Goal: Task Accomplishment & Management: Complete application form

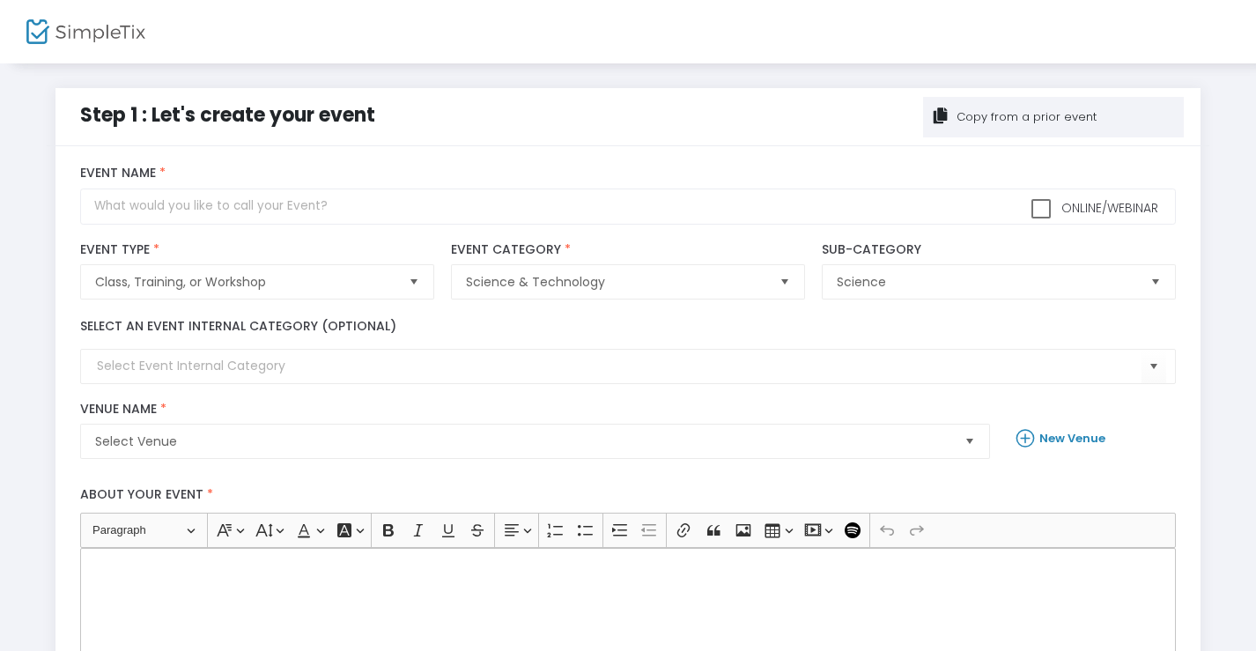
click at [975, 120] on div "Copy from a prior event" at bounding box center [1025, 117] width 143 height 18
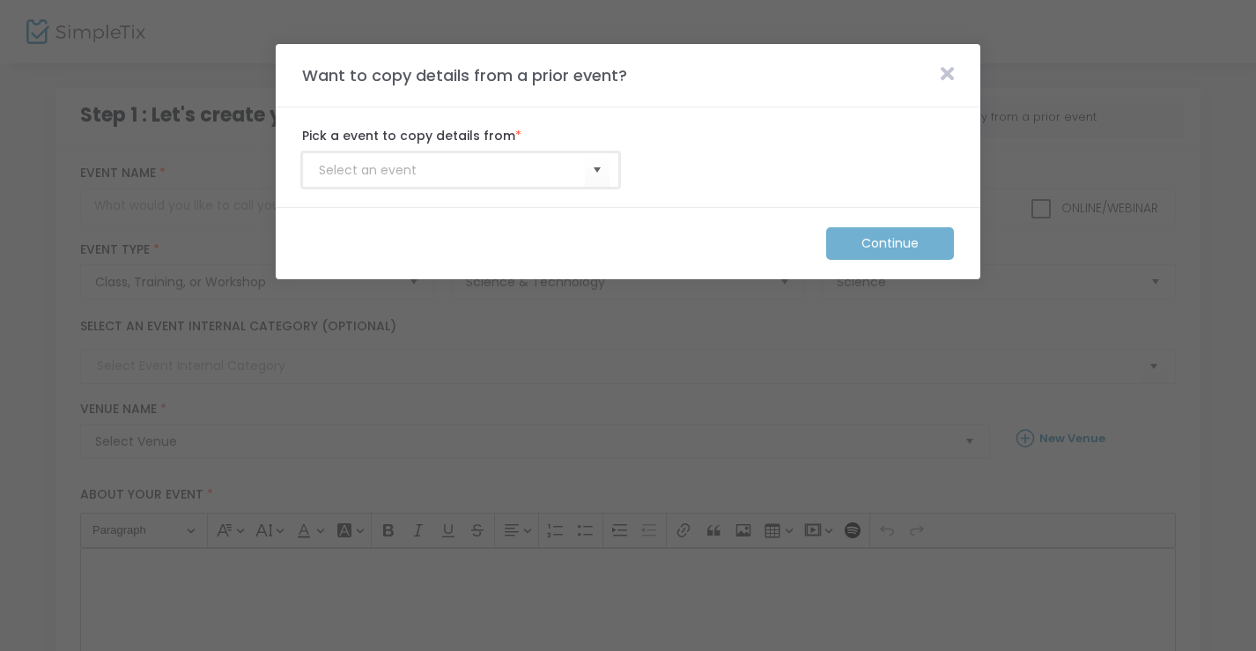
click at [557, 174] on input at bounding box center [452, 170] width 266 height 18
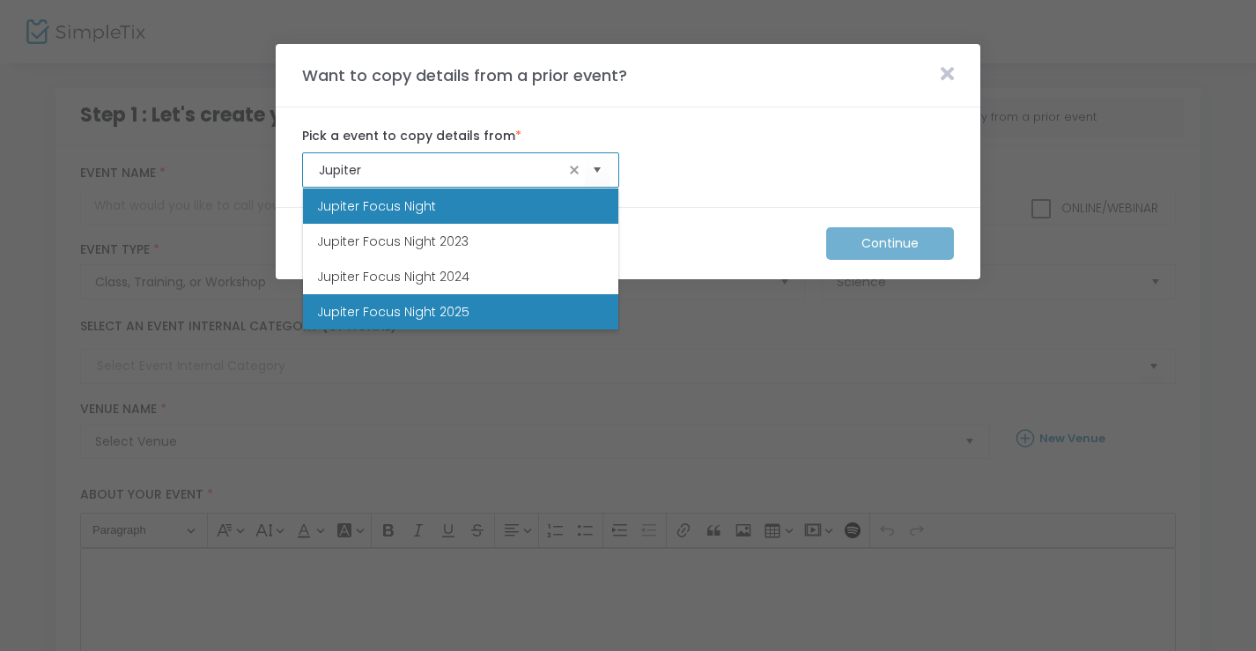
click at [501, 313] on li "Jupiter Focus Night 2025" at bounding box center [460, 311] width 315 height 35
type input "Jupiter Focus Night 2025"
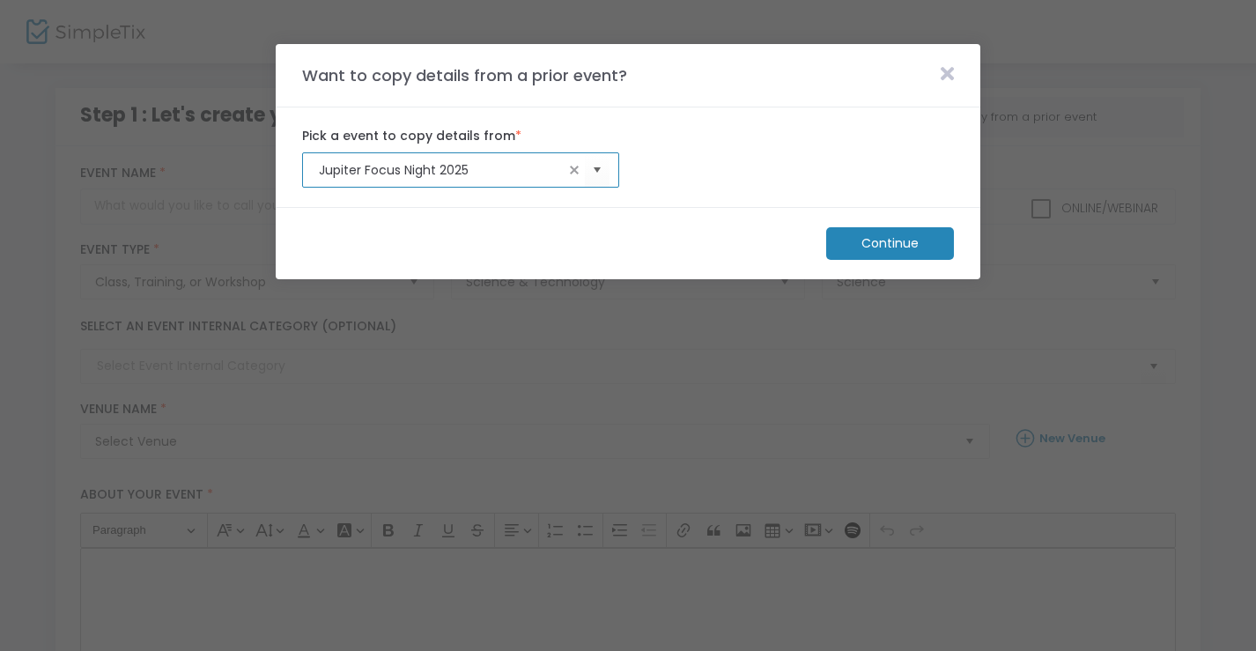
click at [911, 248] on m-button "Continue" at bounding box center [890, 243] width 128 height 33
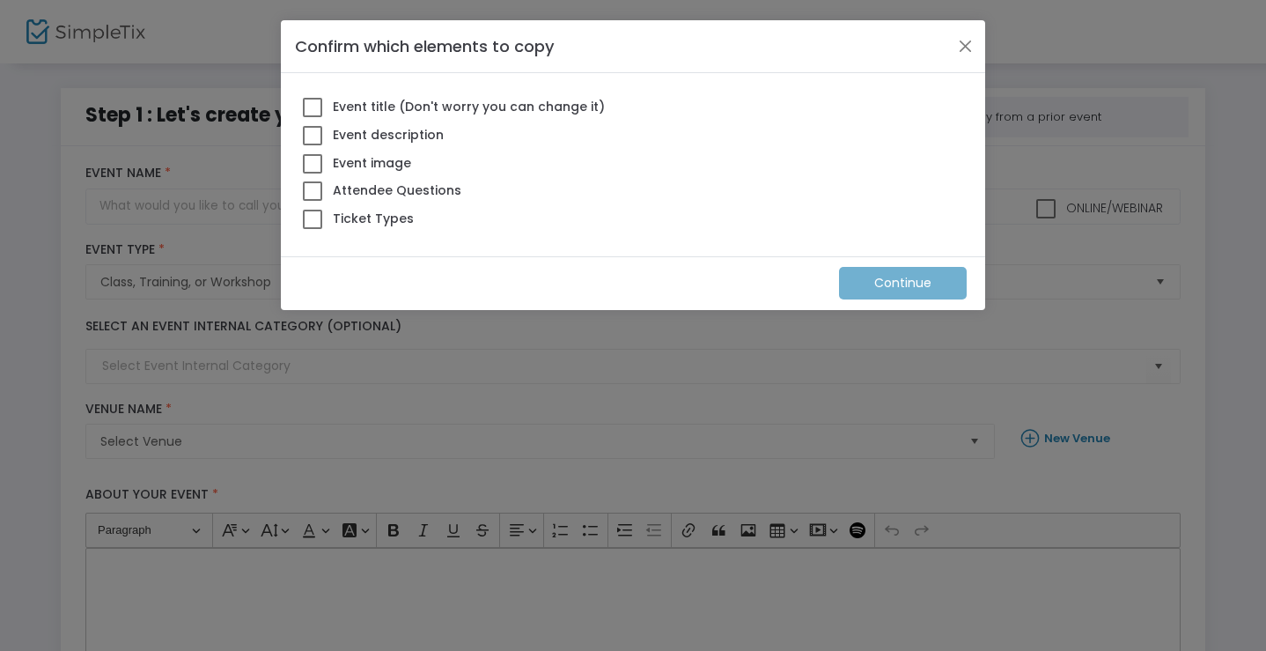
click at [314, 103] on span at bounding box center [312, 107] width 19 height 19
click at [313, 117] on input "Event title (Don't worry you can change it)" at bounding box center [312, 117] width 1 height 1
checkbox input "true"
click at [314, 138] on span at bounding box center [312, 135] width 19 height 19
click at [313, 145] on input "Event description" at bounding box center [312, 145] width 1 height 1
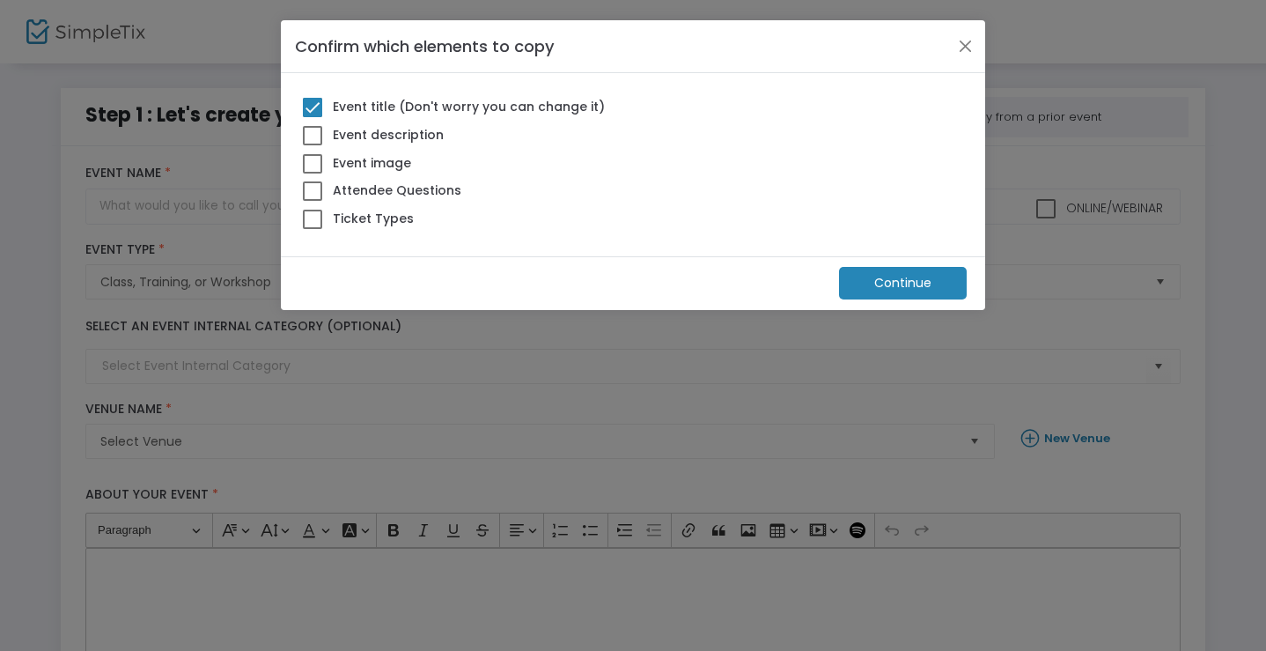
checkbox input "true"
click at [314, 163] on span at bounding box center [312, 163] width 19 height 19
click at [313, 173] on input "Event image" at bounding box center [312, 173] width 1 height 1
checkbox input "true"
click at [314, 191] on span at bounding box center [312, 190] width 19 height 19
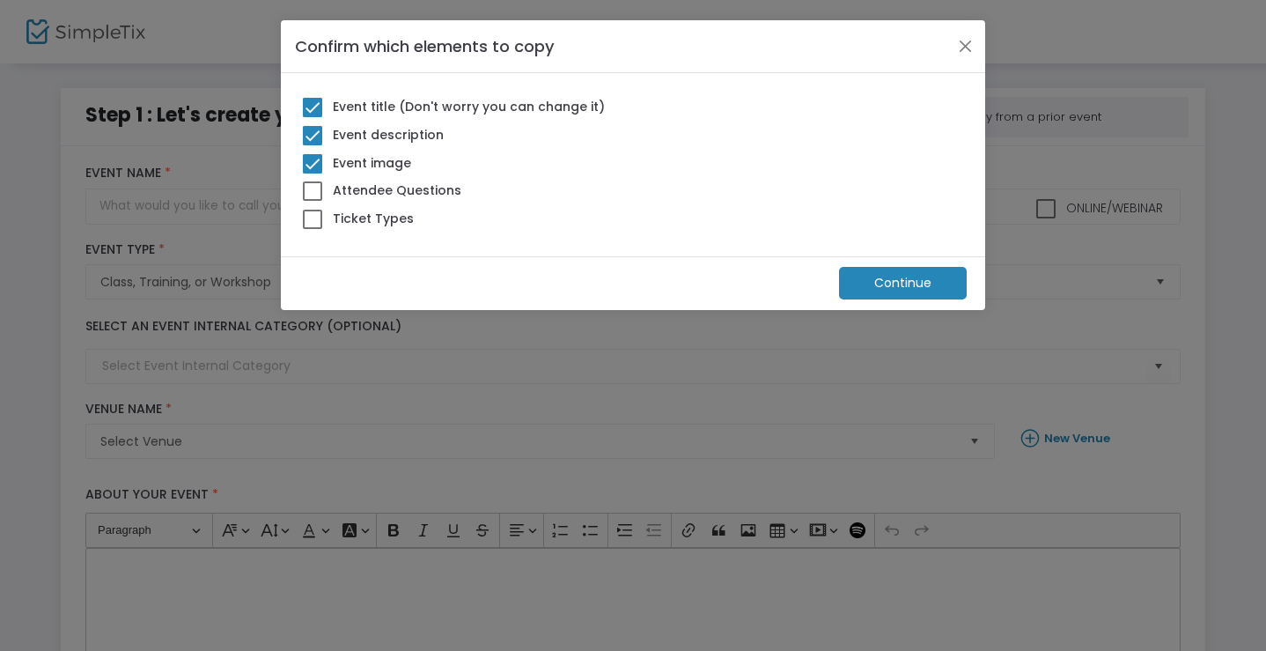
click at [313, 201] on input "Attendee Questions" at bounding box center [312, 201] width 1 height 1
checkbox input "true"
click at [313, 218] on span at bounding box center [312, 219] width 19 height 19
click at [313, 229] on input "Ticket Types" at bounding box center [312, 229] width 1 height 1
checkbox input "true"
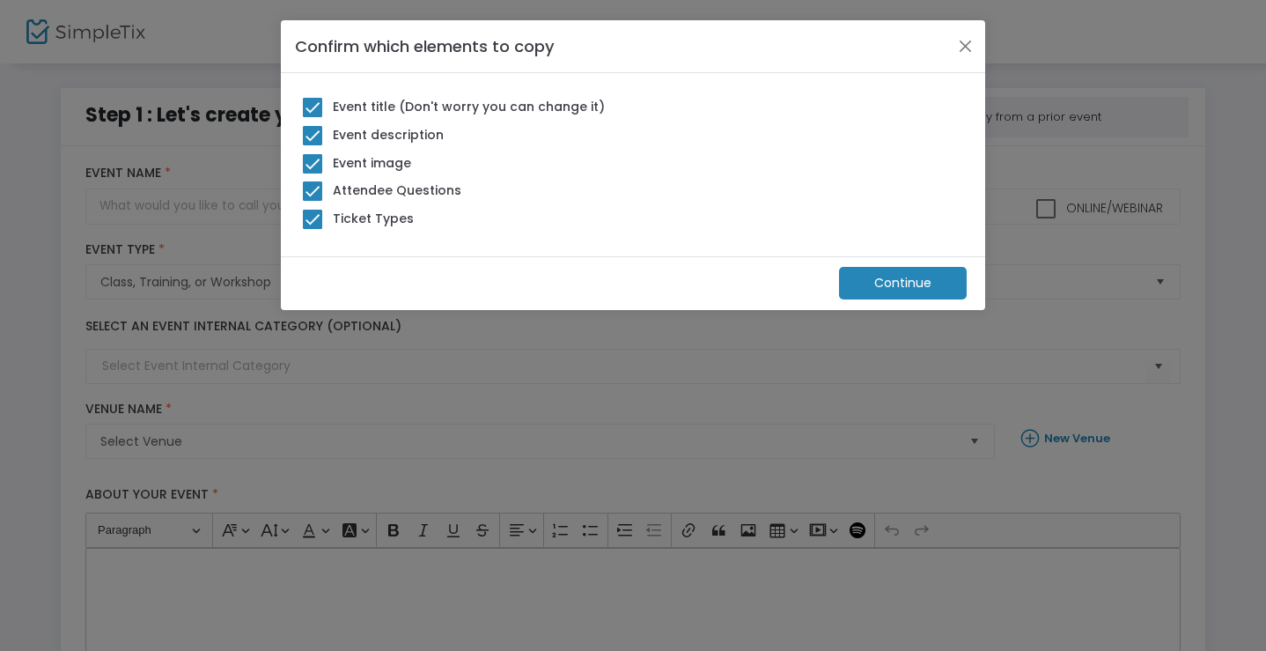
click at [901, 287] on m-button "Continue" at bounding box center [903, 283] width 128 height 33
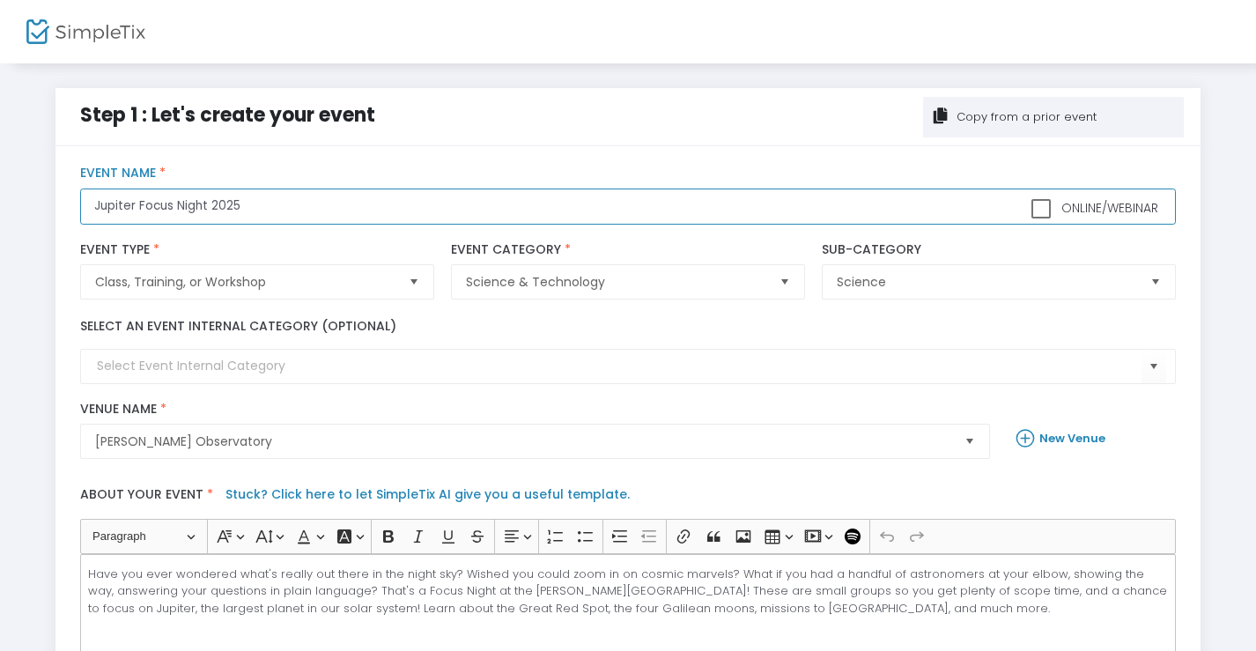
click at [295, 206] on input "Jupiter Focus Night 2025" at bounding box center [627, 206] width 1094 height 36
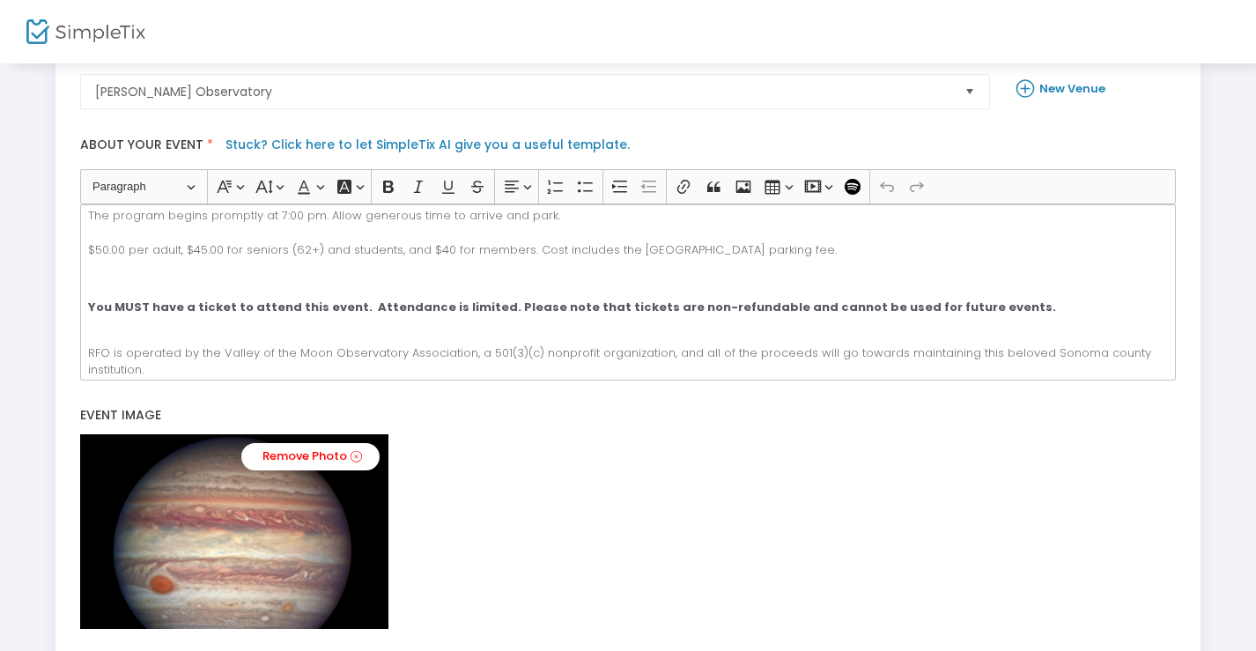
scroll to position [462, 0]
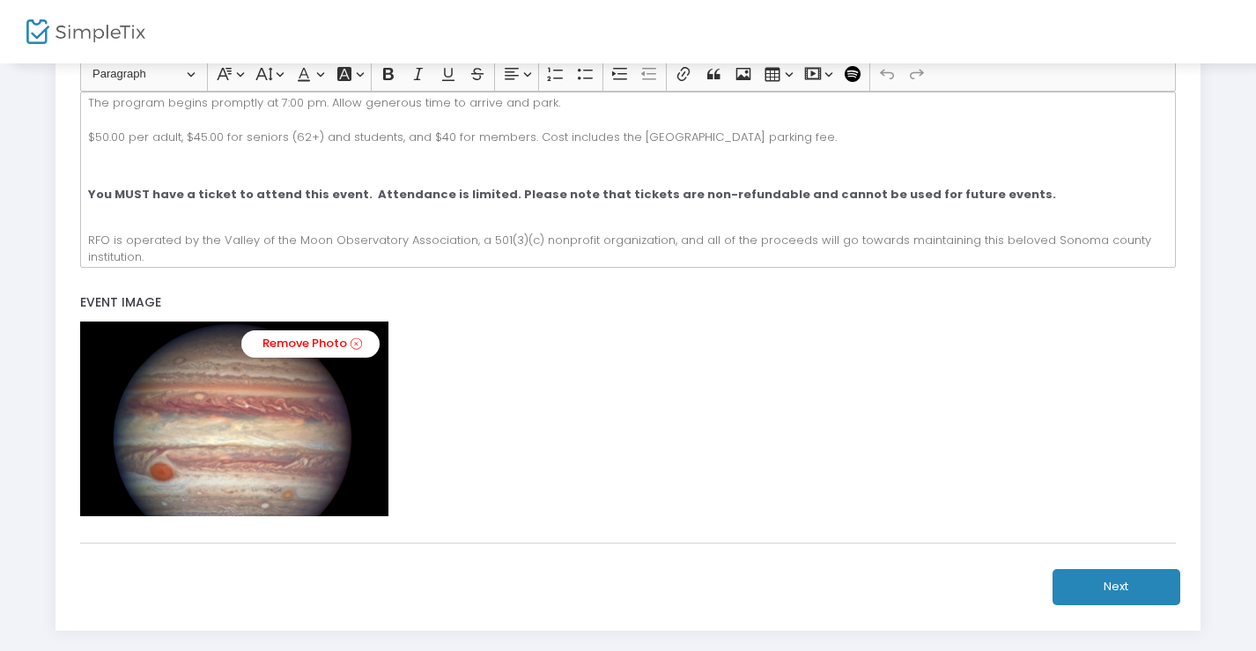
type input "Jupiter Focus Night 2026"
click at [1132, 584] on button "Next" at bounding box center [1116, 587] width 128 height 36
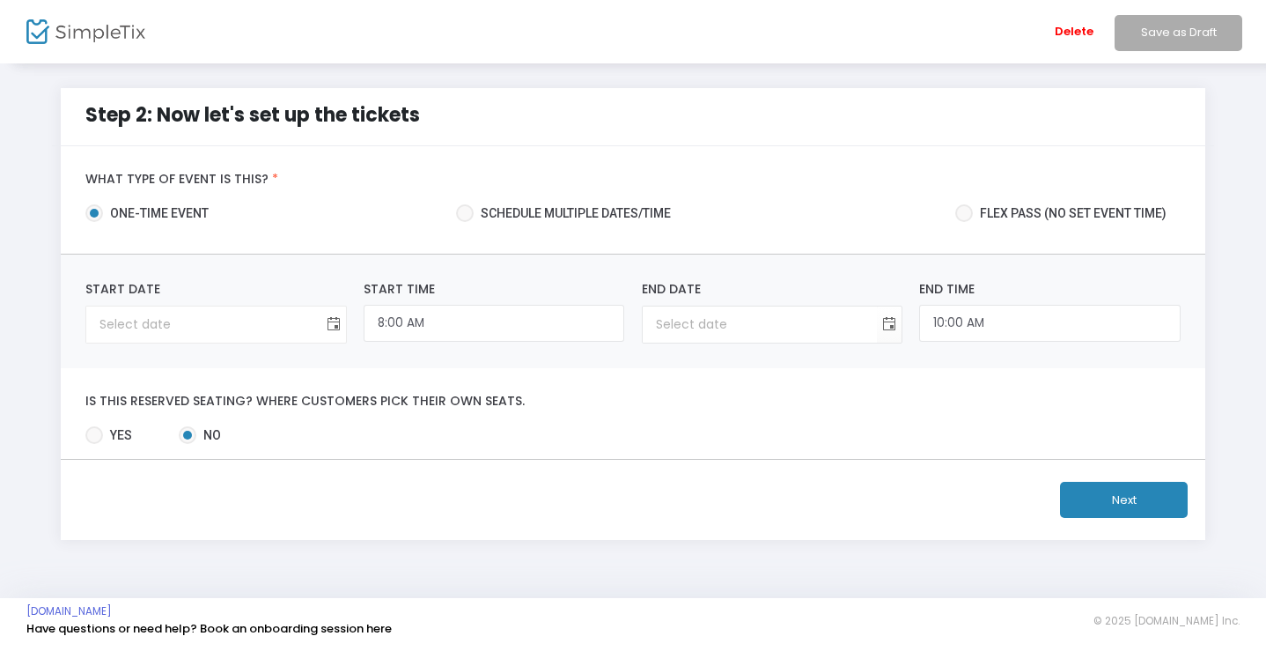
click at [328, 326] on span "Toggle calendar" at bounding box center [333, 324] width 29 height 29
type input "month/day/year"
click at [325, 329] on span "Toggle calendar" at bounding box center [333, 324] width 29 height 29
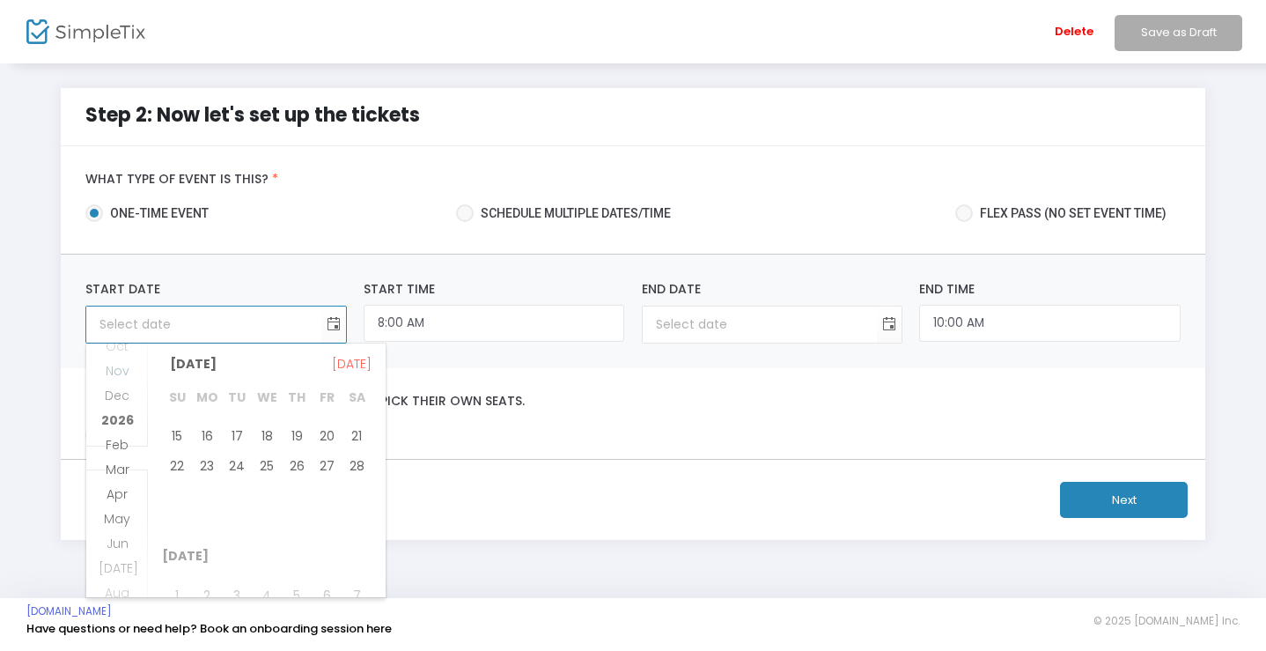
scroll to position [133, 0]
click at [117, 449] on span "Mar" at bounding box center [118, 448] width 24 height 18
click at [321, 425] on span "6" at bounding box center [327, 433] width 30 height 30
type input "[DATE]"
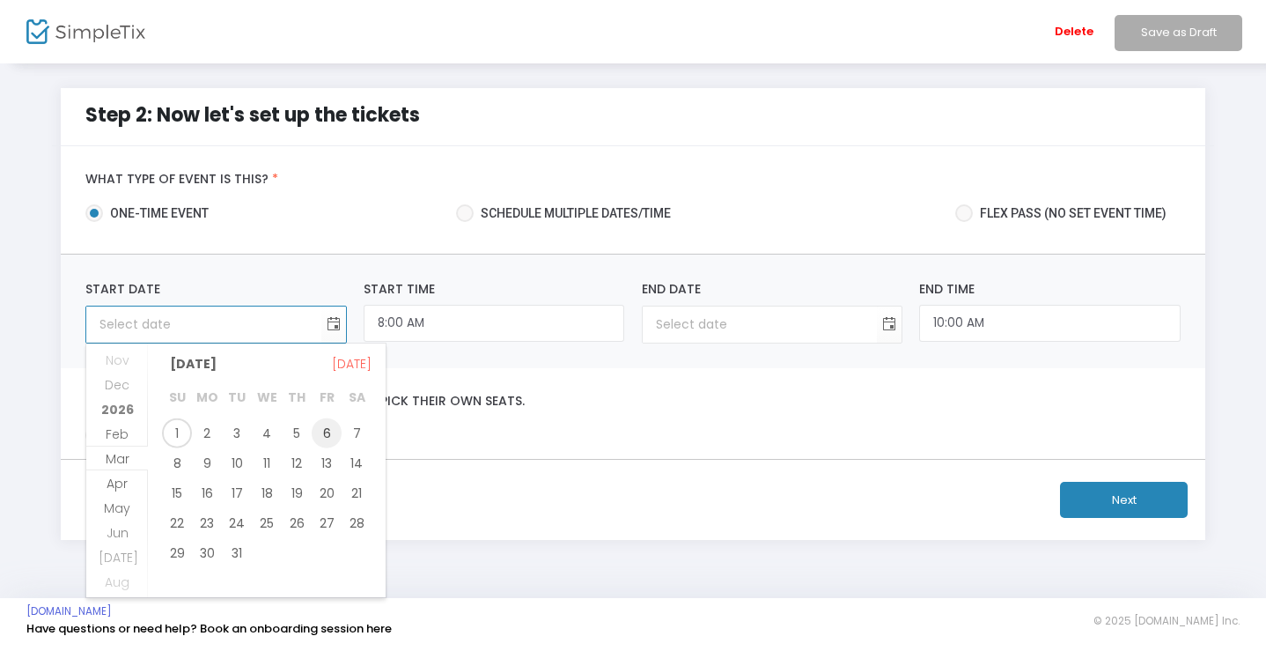
type input "[DATE]"
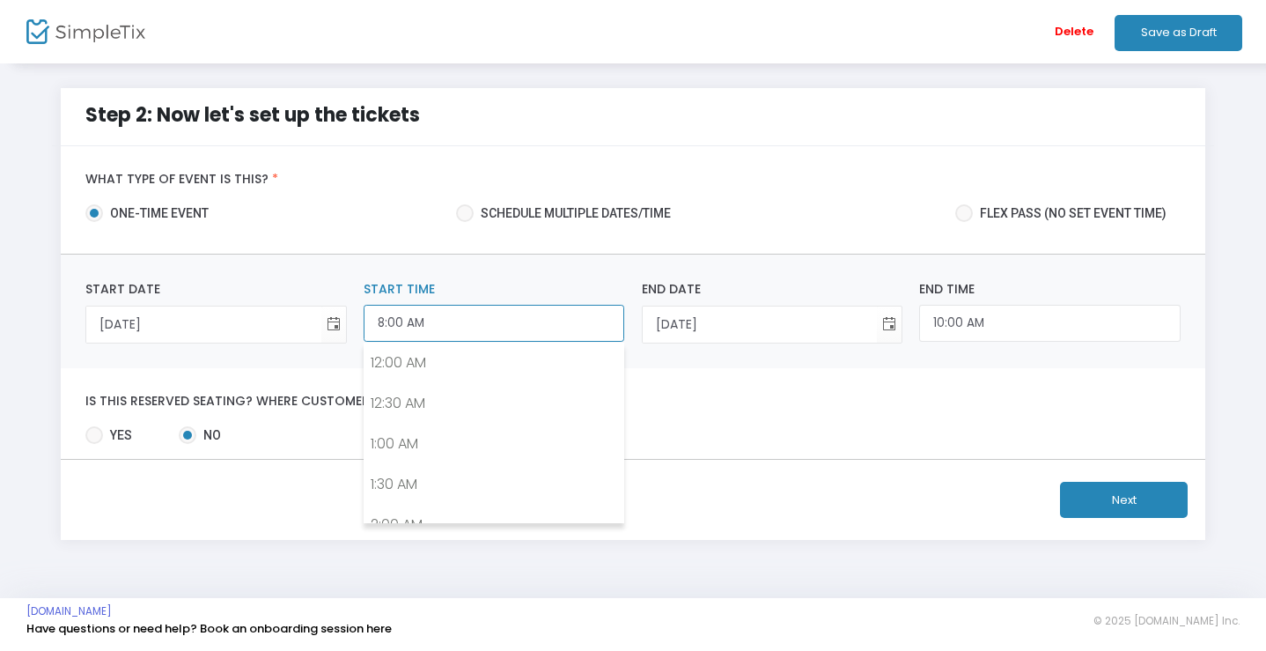
click at [393, 332] on input "8:00 AM" at bounding box center [494, 324] width 261 height 38
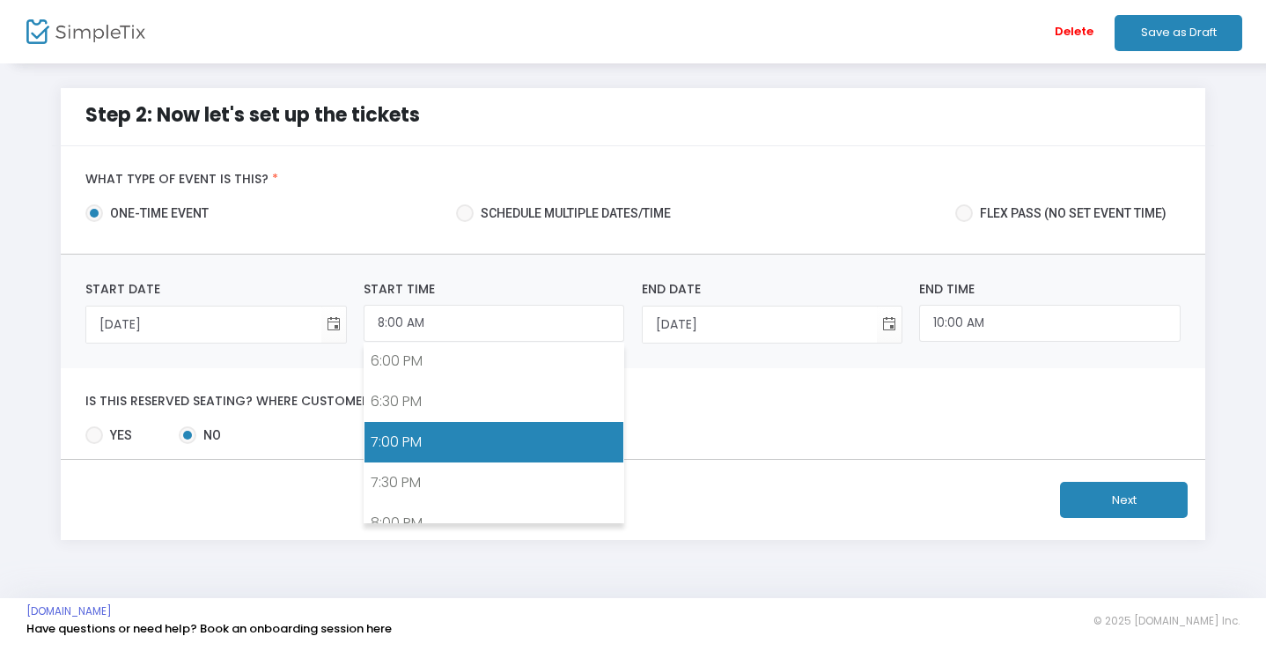
click at [444, 443] on link "7:00 PM" at bounding box center [494, 442] width 259 height 41
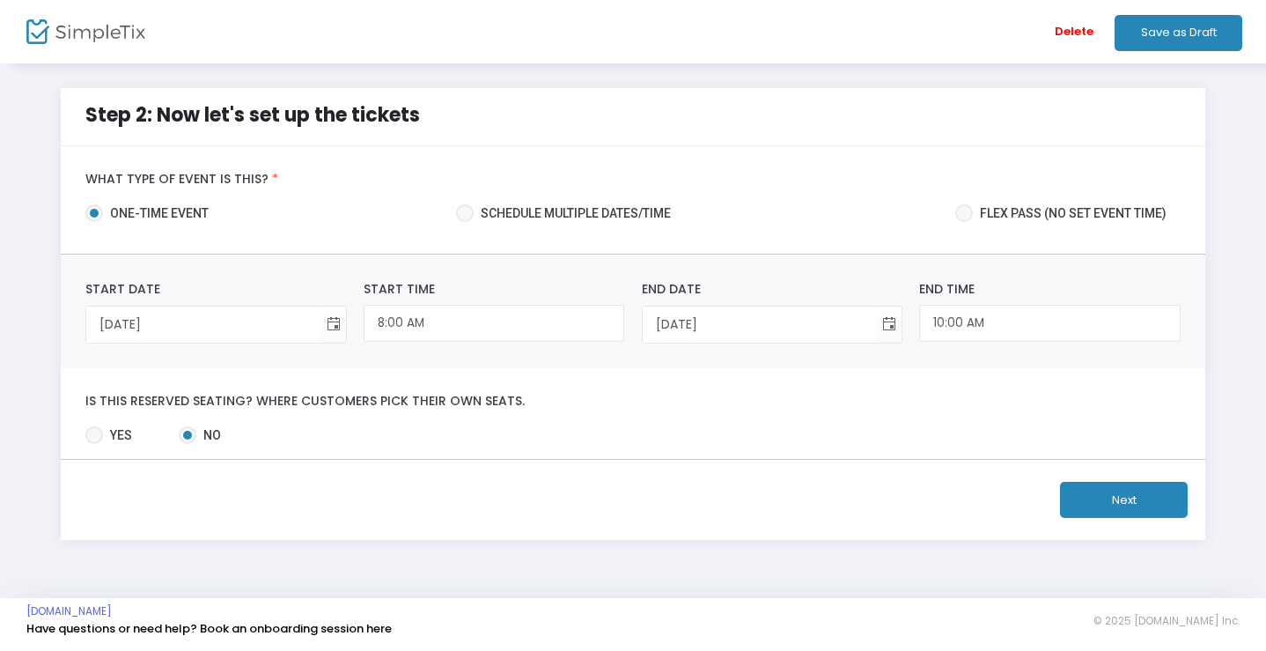
type input "7:00 PM"
click at [947, 324] on input "9:00 PM" at bounding box center [1049, 324] width 261 height 38
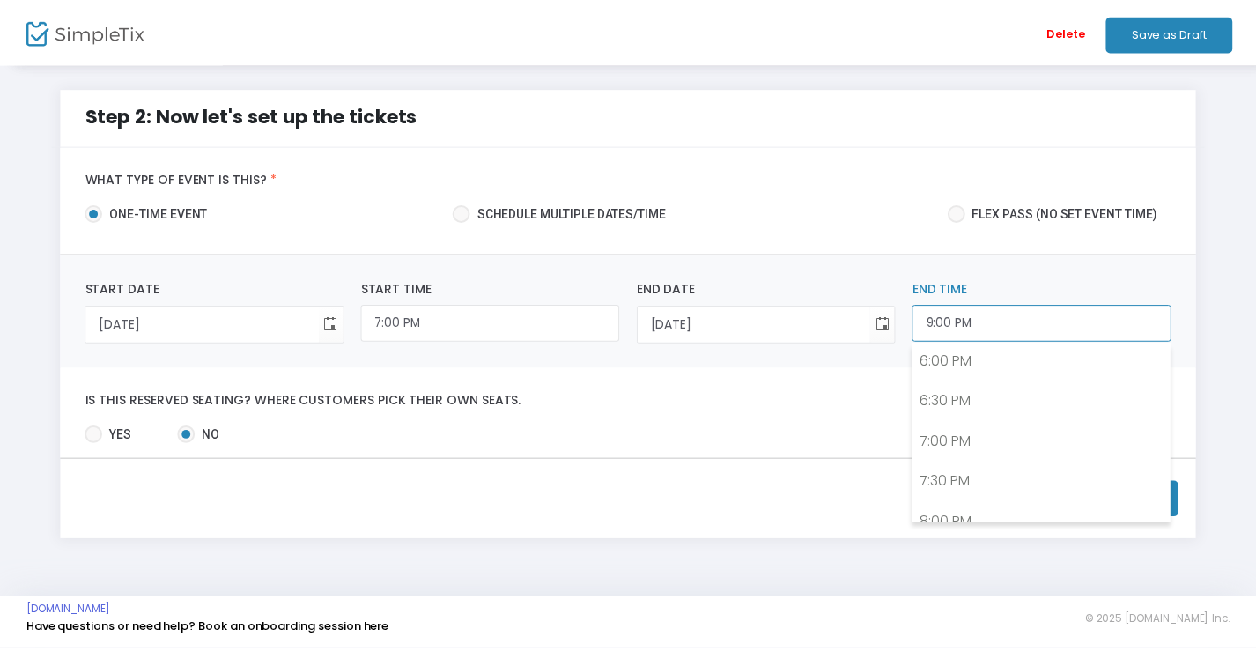
scroll to position [1632, 0]
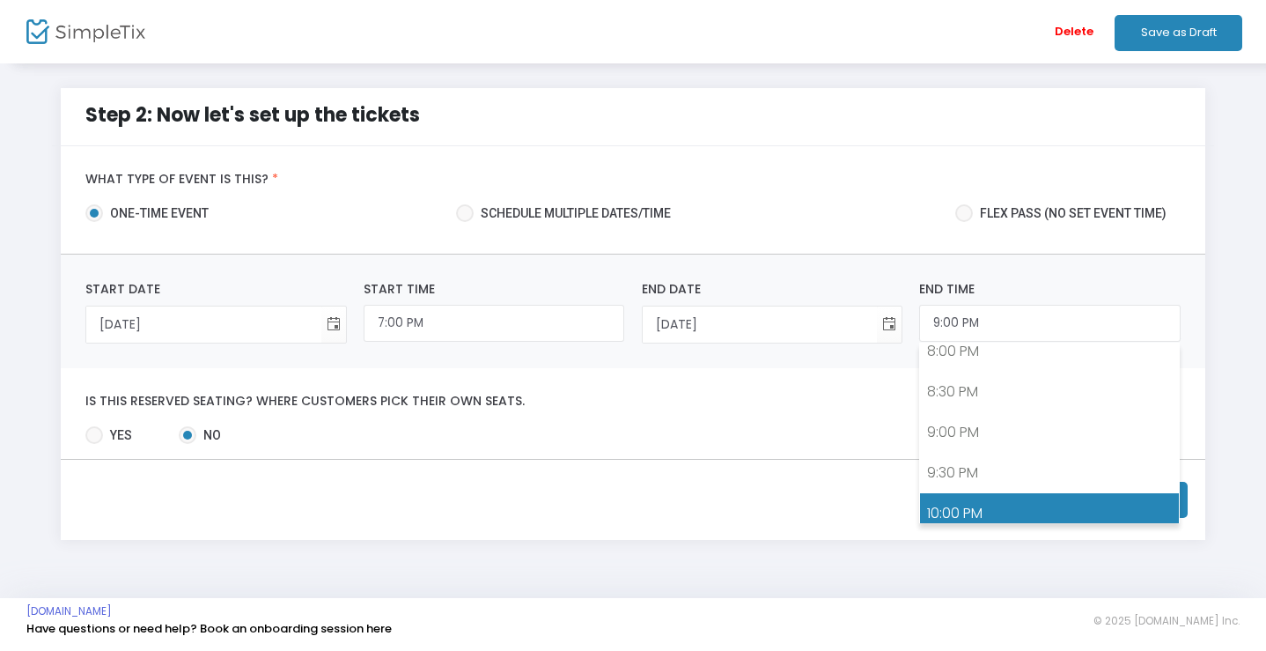
click at [974, 514] on link "10:00 PM" at bounding box center [1049, 513] width 259 height 41
type input "10:00 PM"
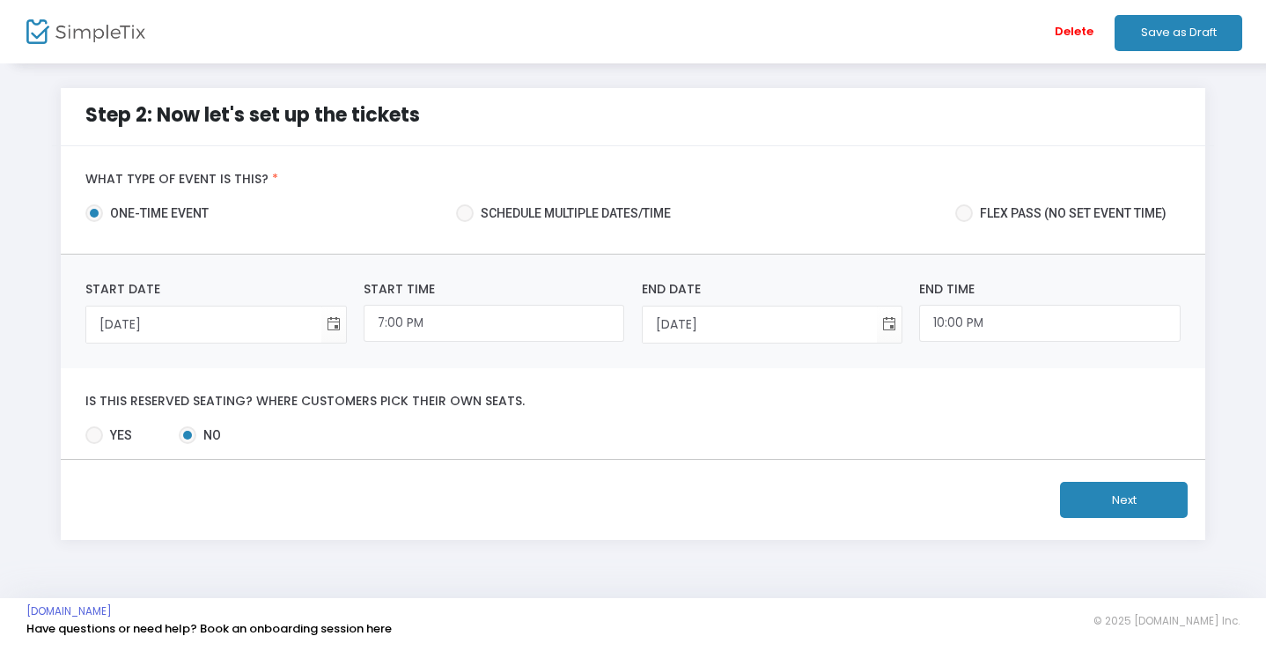
click at [1135, 497] on button "Next" at bounding box center [1124, 500] width 128 height 36
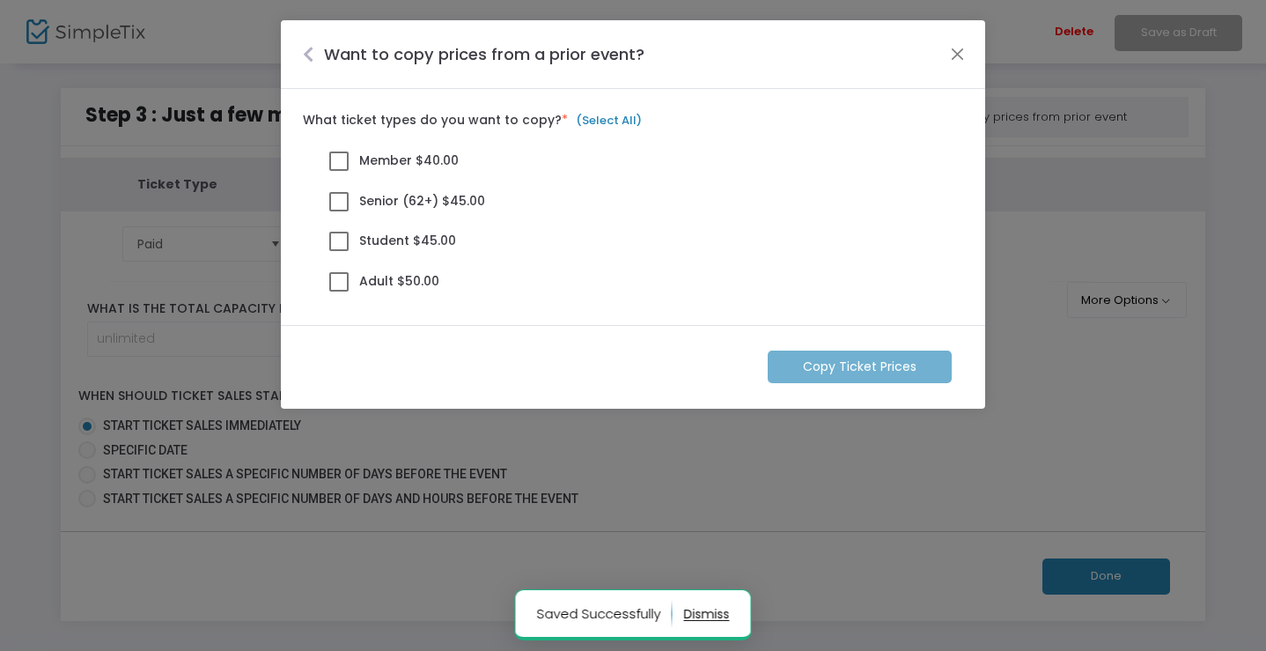
click at [347, 158] on span at bounding box center [338, 160] width 19 height 19
click at [339, 171] on input "Member $40.00" at bounding box center [338, 171] width 1 height 1
click at [341, 204] on span at bounding box center [338, 201] width 19 height 19
click at [339, 211] on input "Senior (62+) $45.00" at bounding box center [338, 211] width 1 height 1
click at [341, 238] on span at bounding box center [338, 241] width 19 height 19
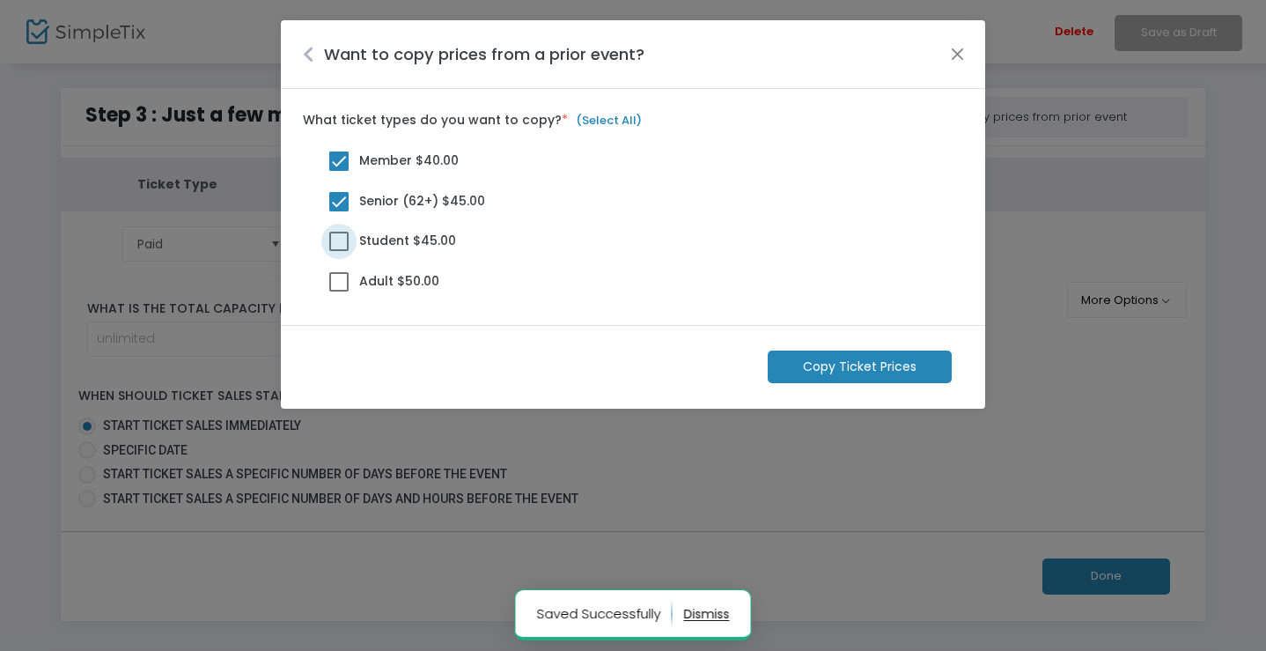
click at [339, 251] on input "Student $45.00" at bounding box center [338, 251] width 1 height 1
click at [338, 284] on span at bounding box center [338, 281] width 19 height 19
click at [338, 291] on input "Adult $50.00" at bounding box center [338, 291] width 1 height 1
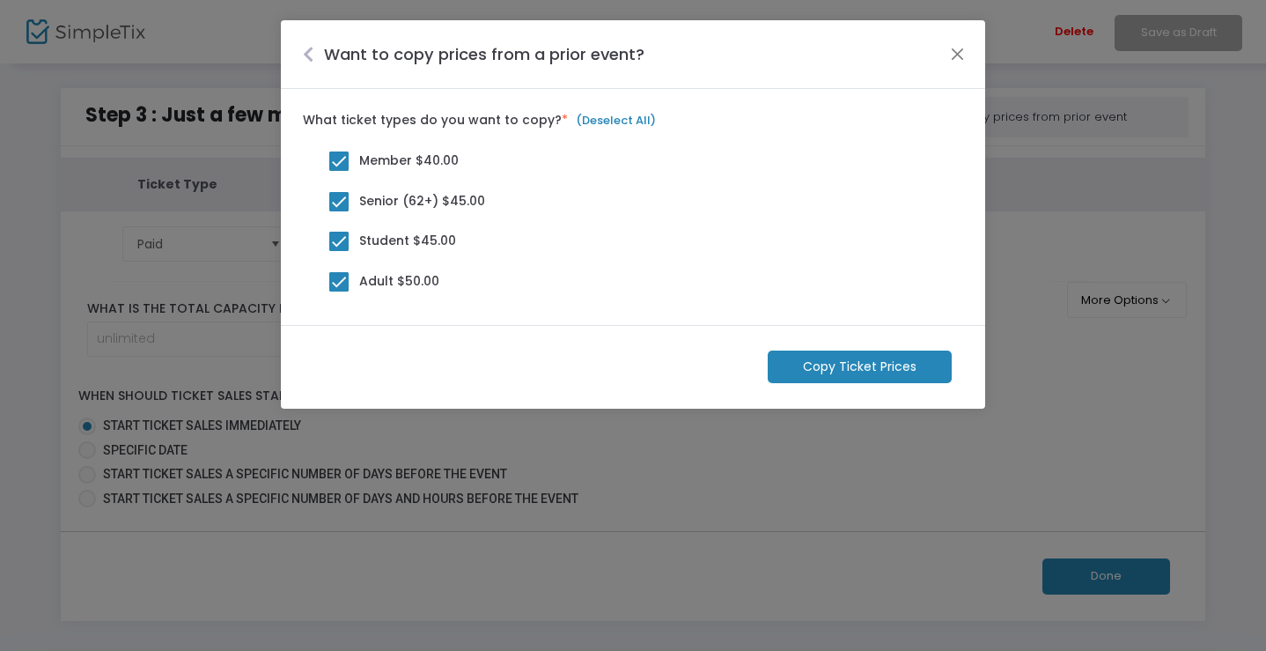
click at [822, 364] on m-button "Copy Ticket Prices" at bounding box center [860, 366] width 184 height 33
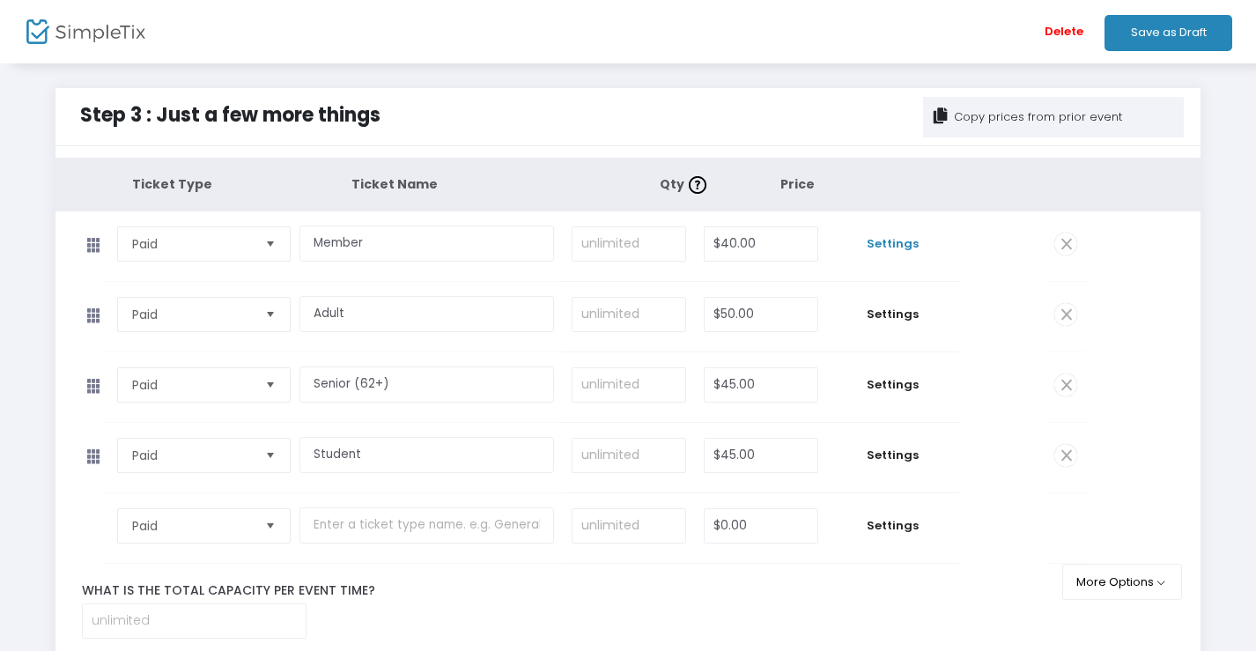
click at [898, 247] on span "Settings" at bounding box center [893, 244] width 114 height 18
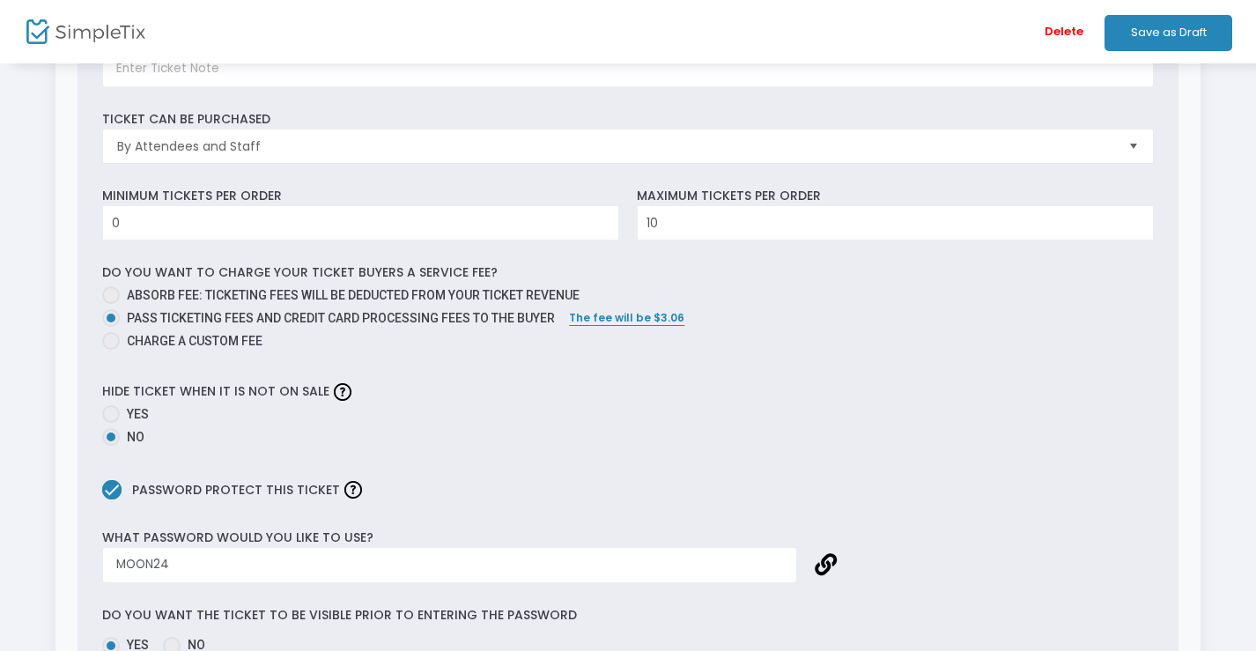
scroll to position [485, 0]
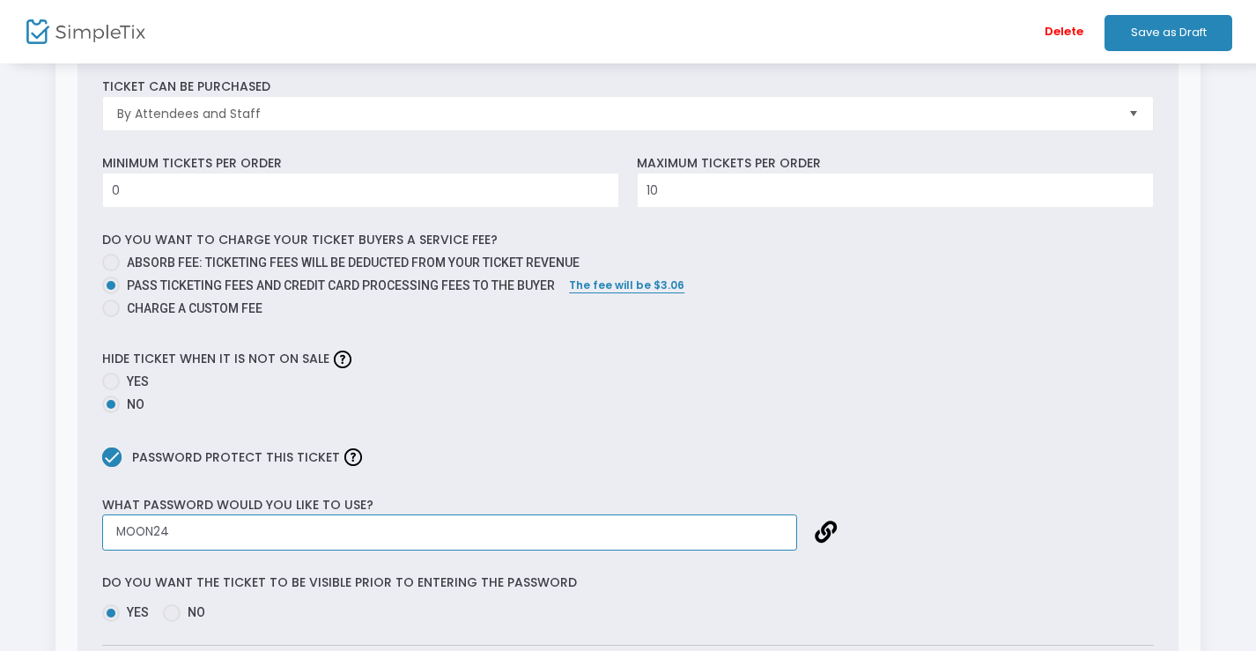
drag, startPoint x: 226, startPoint y: 542, endPoint x: 52, endPoint y: 541, distance: 174.3
click at [52, 541] on div "Step 3 : Just a few more things Copy prices from prior event Ticket Type Ticket…" at bounding box center [628, 475] width 1162 height 1744
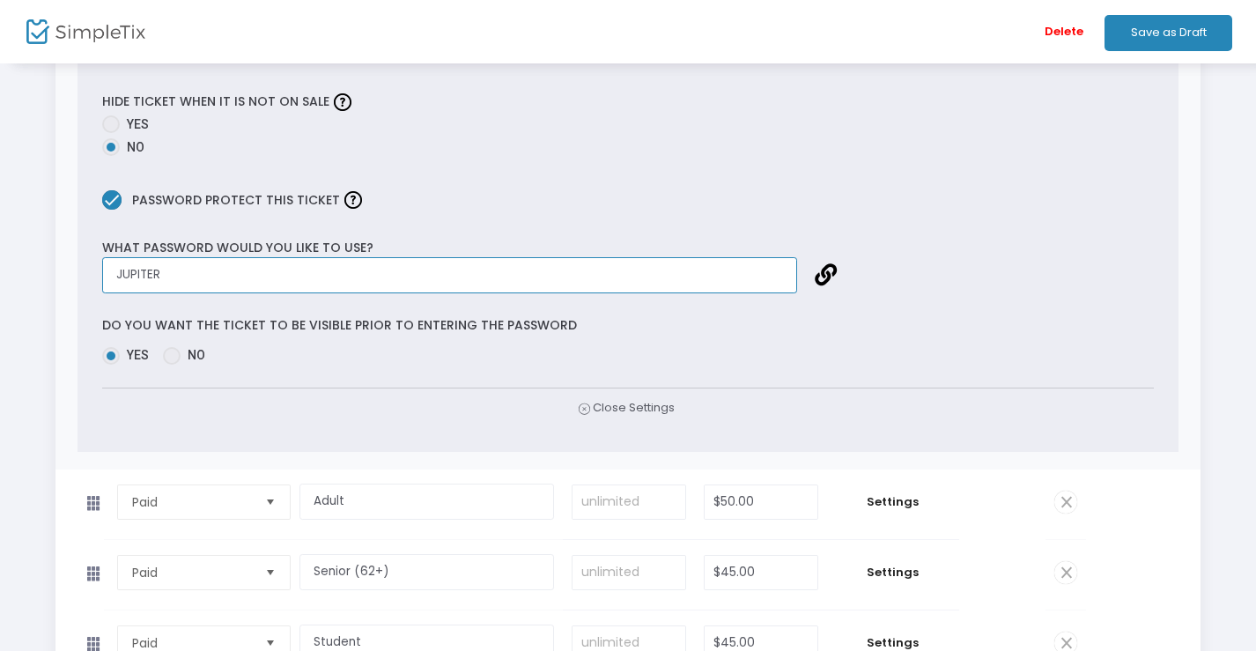
scroll to position [745, 0]
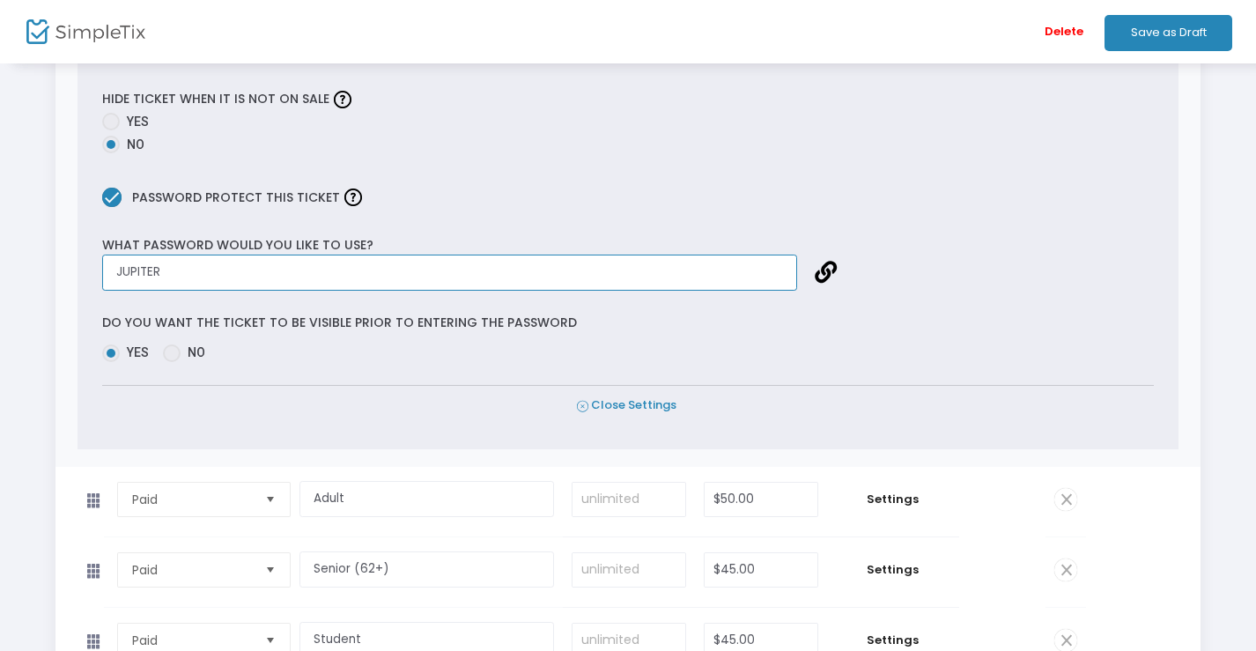
type input "JUPITER"
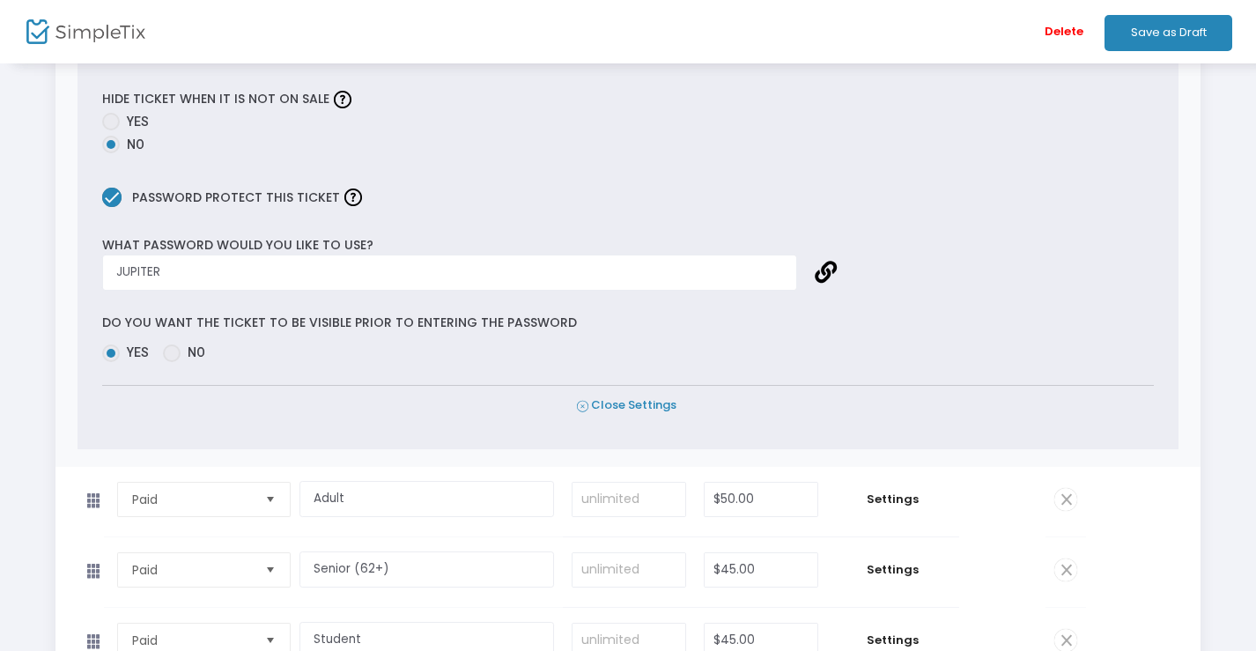
click at [639, 415] on span "Close Settings" at bounding box center [626, 405] width 99 height 18
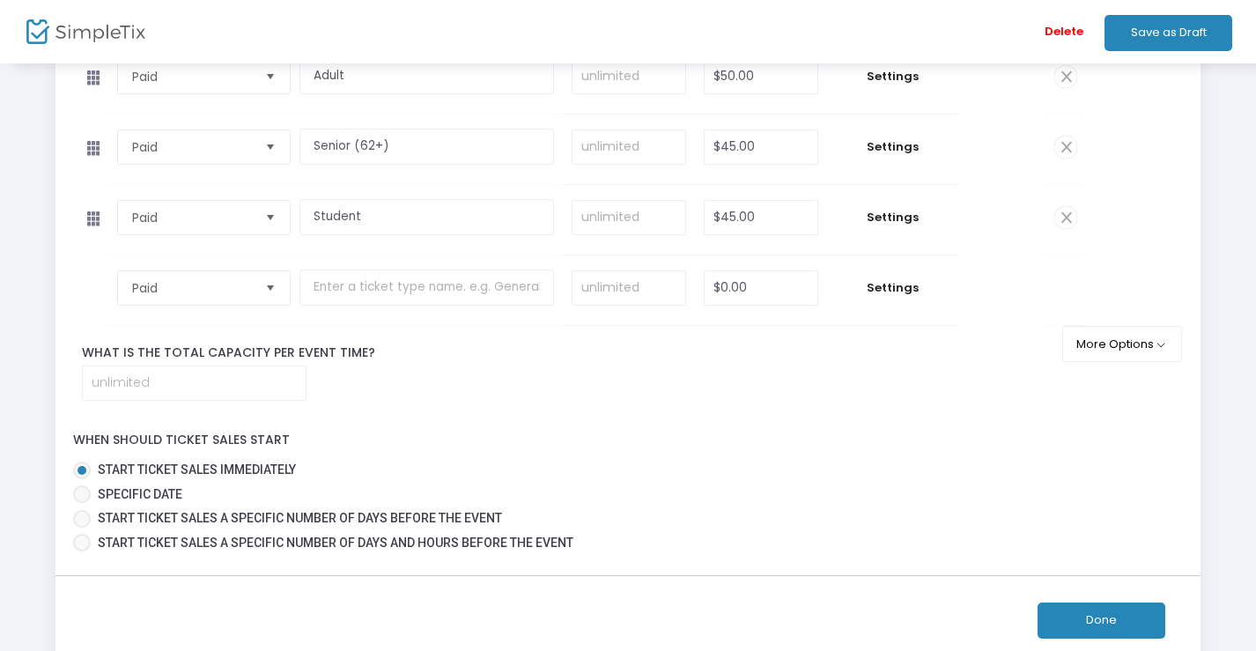
scroll to position [232, 0]
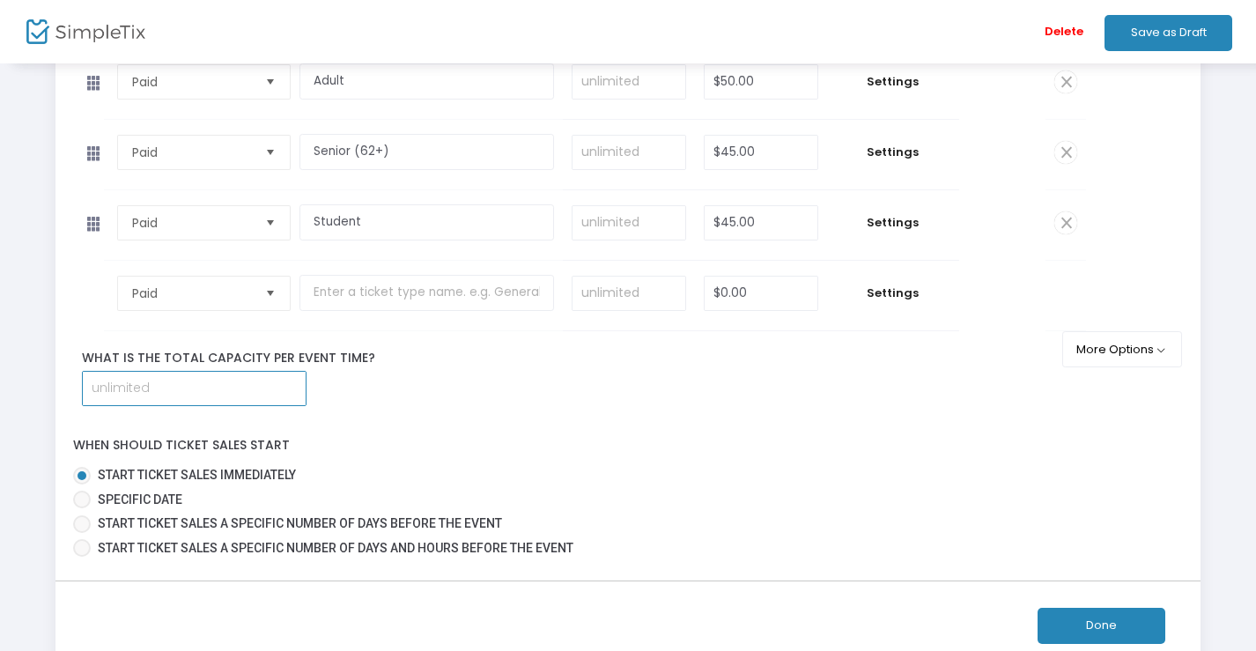
click at [264, 405] on input at bounding box center [194, 388] width 223 height 33
type input "5"
type input "2"
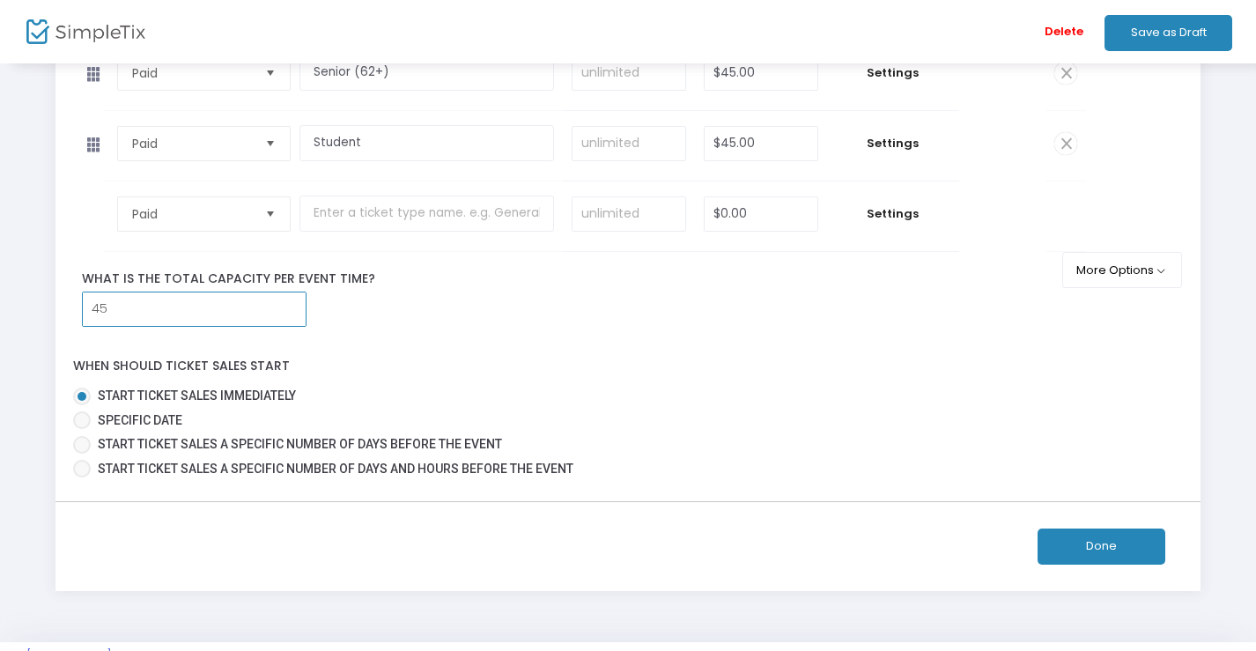
scroll to position [381, 0]
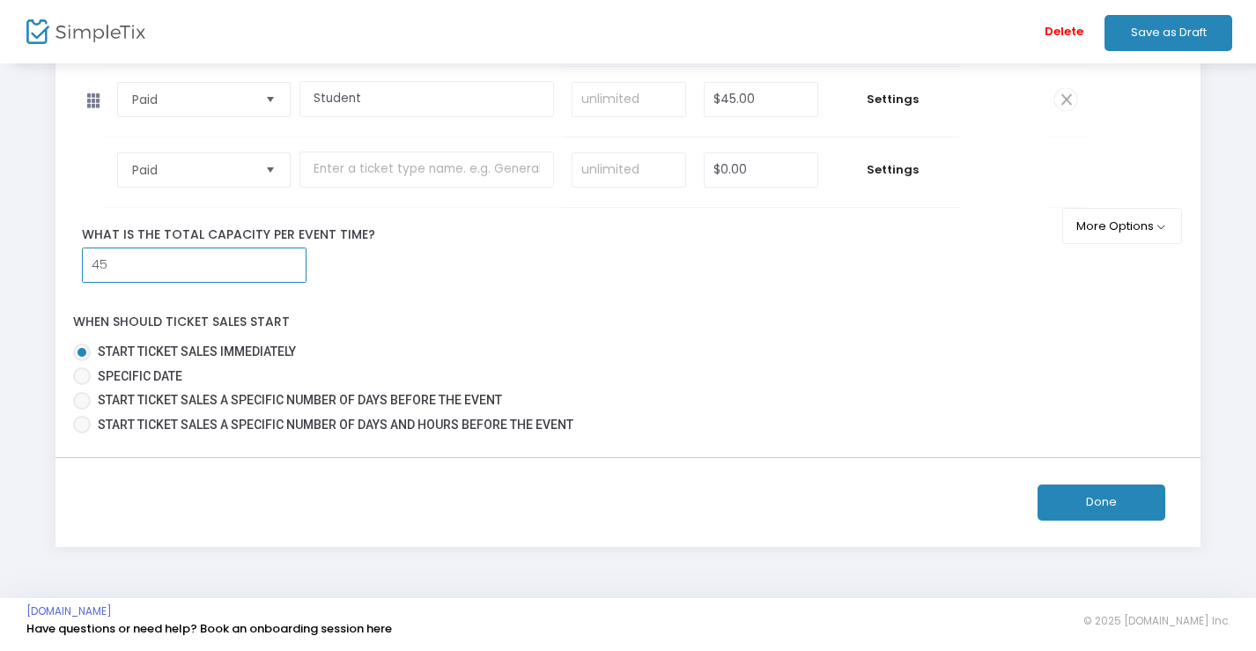
type input "45"
click at [1147, 512] on button "Done" at bounding box center [1101, 502] width 128 height 36
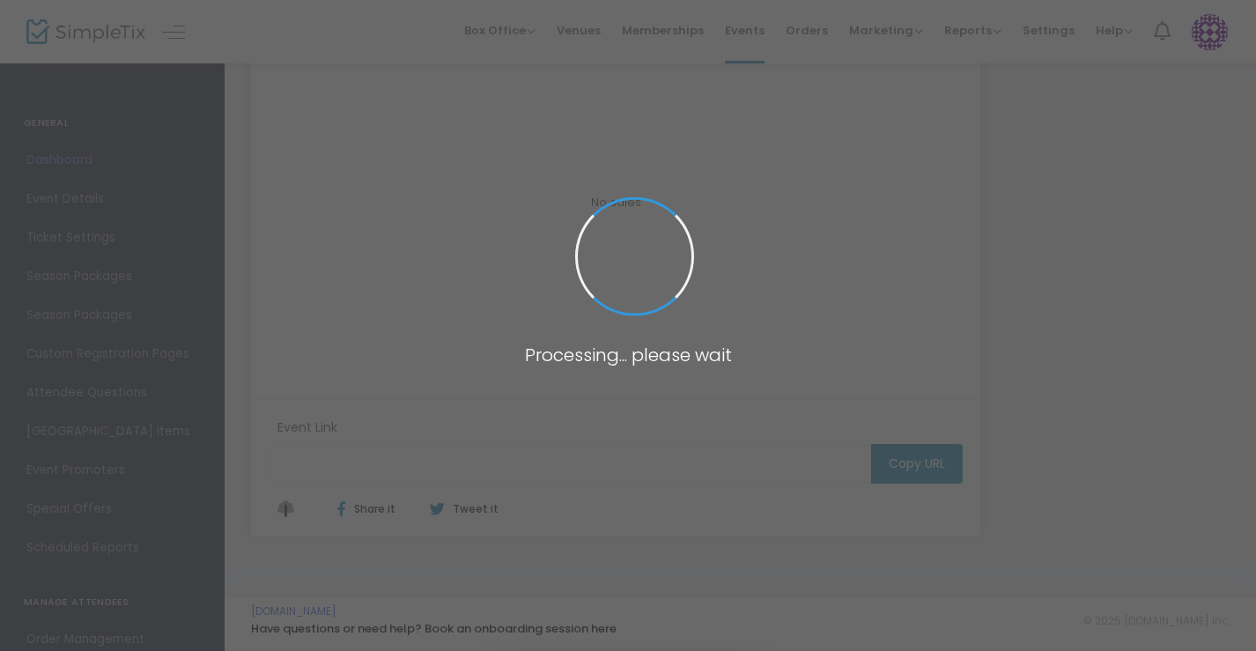
scroll to position [343, 0]
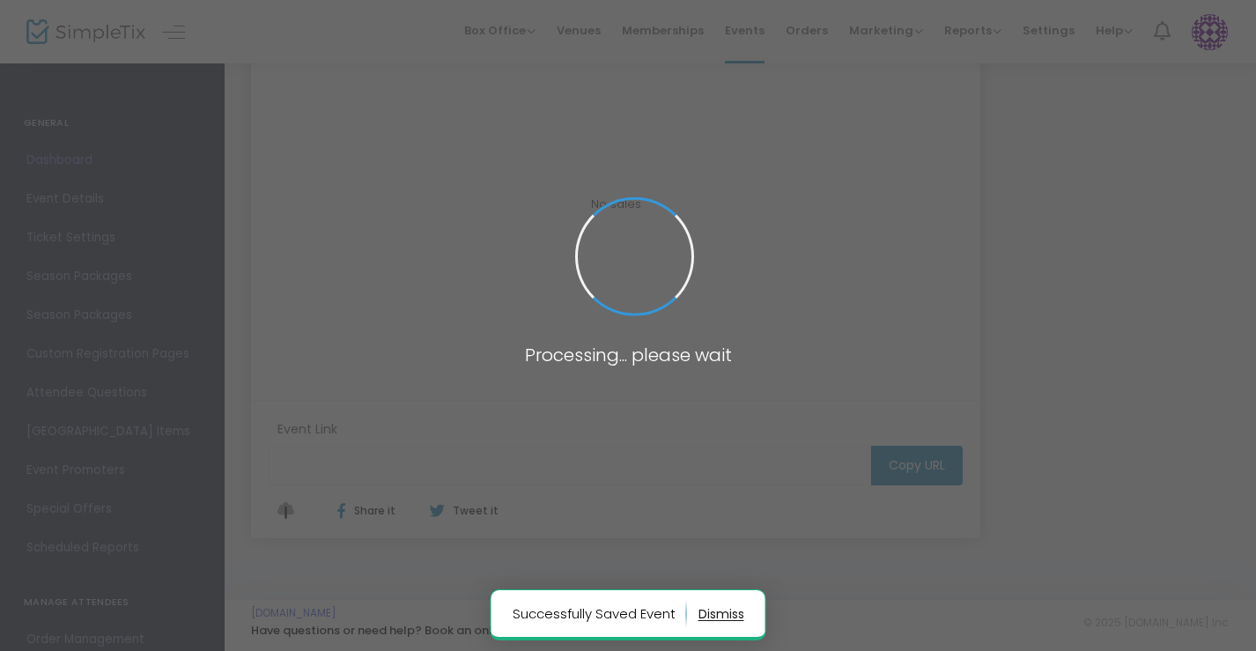
type input "[URL][DOMAIN_NAME]"
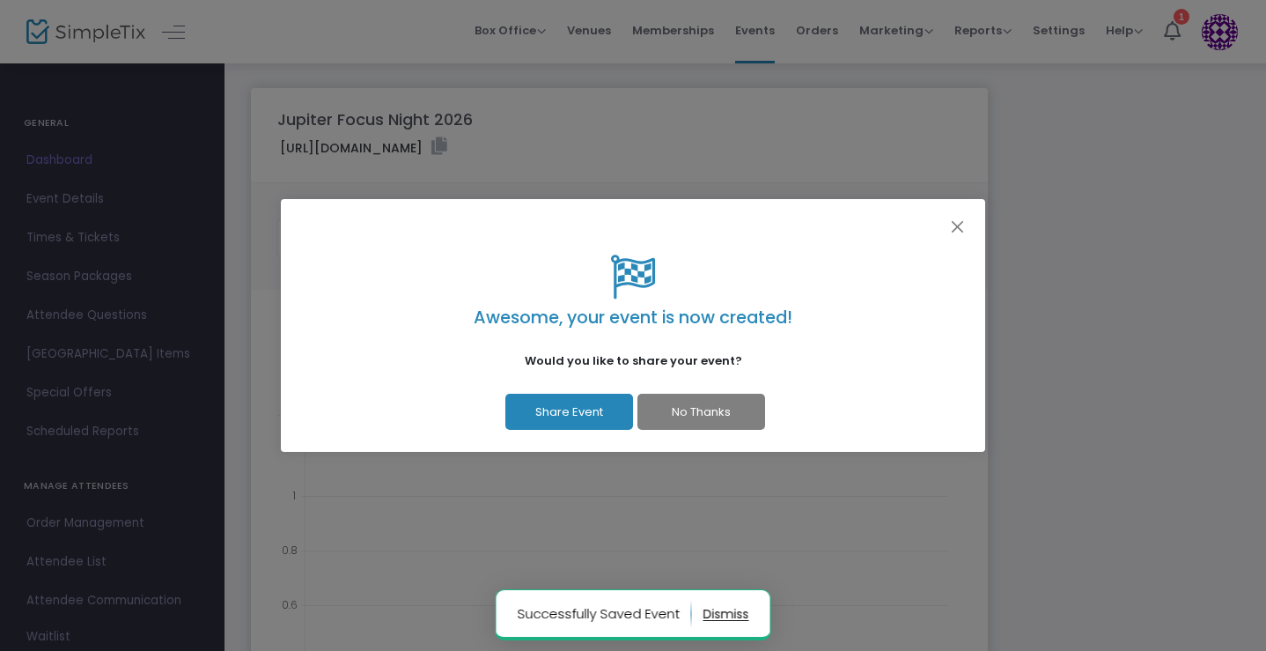
click at [742, 412] on button "No Thanks" at bounding box center [702, 412] width 128 height 36
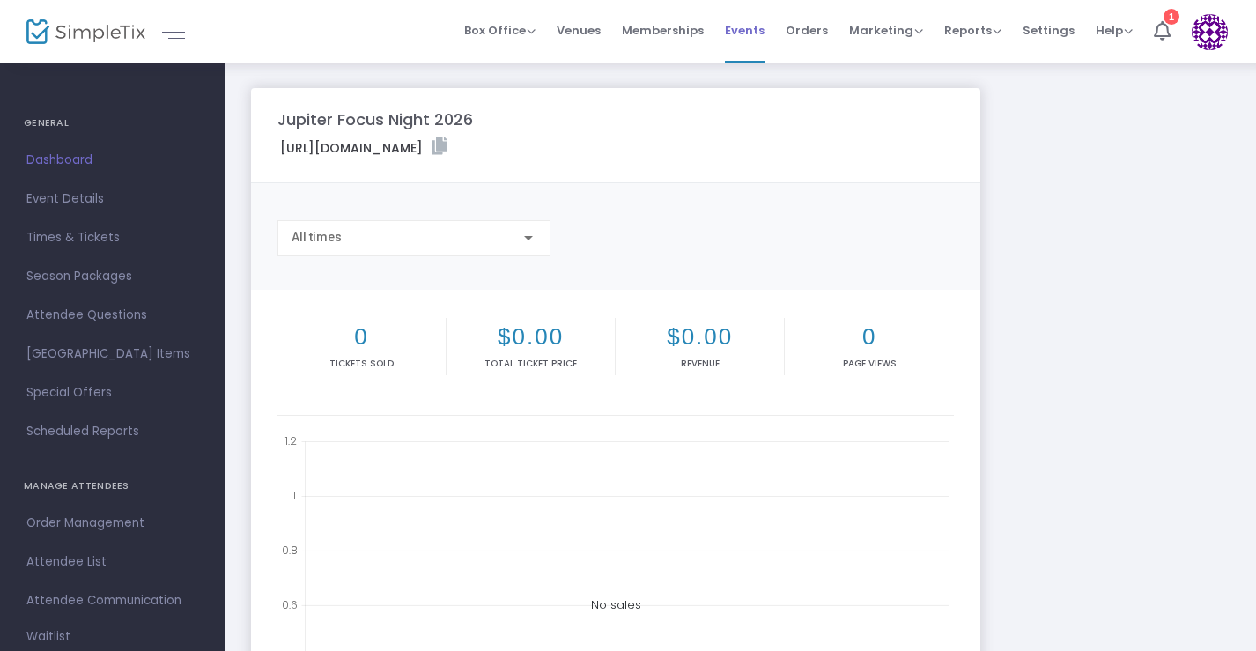
click at [746, 38] on span "Events" at bounding box center [745, 30] width 40 height 45
